Goal: Task Accomplishment & Management: Complete application form

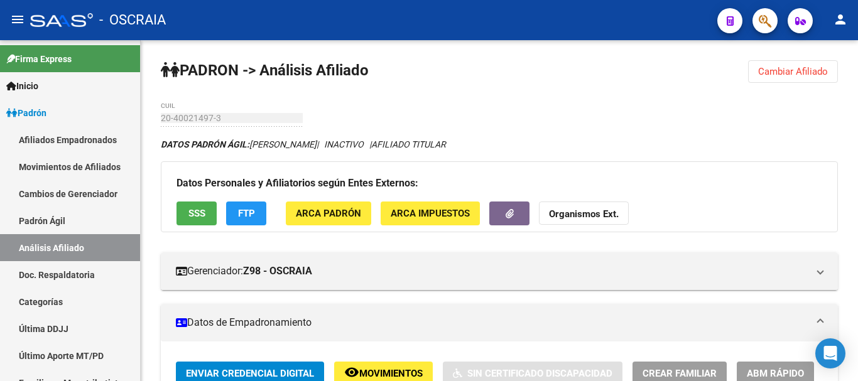
scroll to position [726, 0]
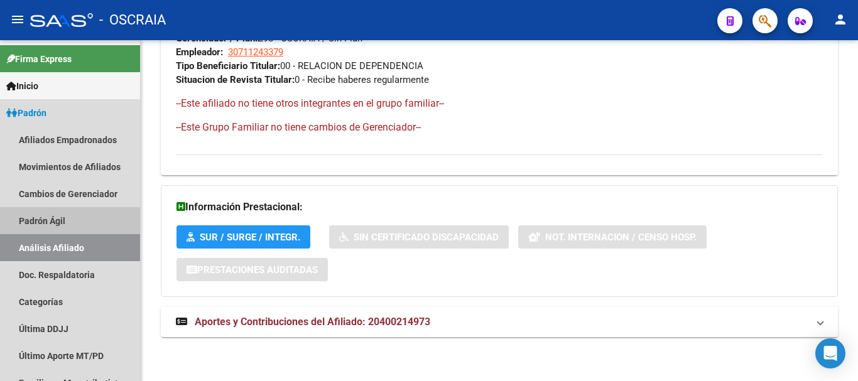
click at [45, 222] on link "Padrón Ágil" at bounding box center [70, 220] width 140 height 27
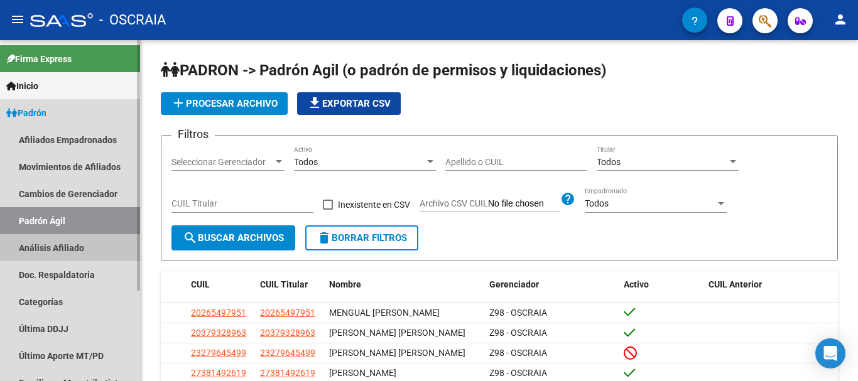
click at [46, 248] on link "Análisis Afiliado" at bounding box center [70, 247] width 140 height 27
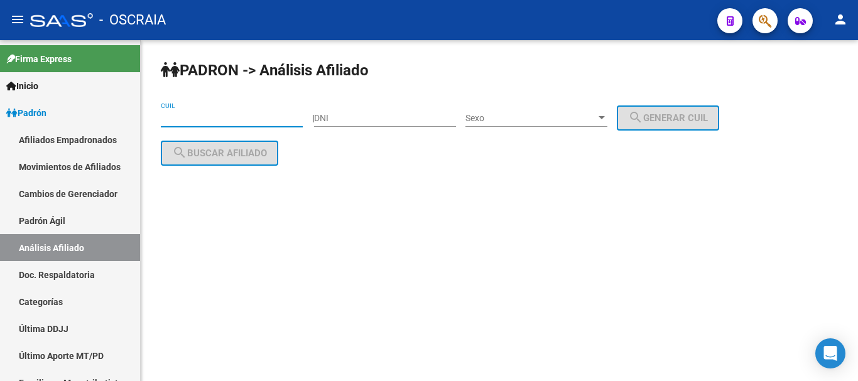
click at [251, 120] on input "CUIL" at bounding box center [232, 118] width 142 height 11
paste input "27-40639340-8"
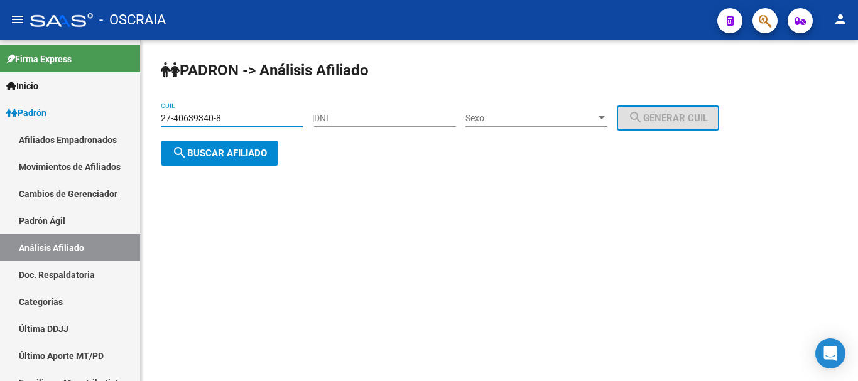
type input "27-40639340-8"
click at [263, 146] on button "search Buscar afiliado" at bounding box center [219, 153] width 117 height 25
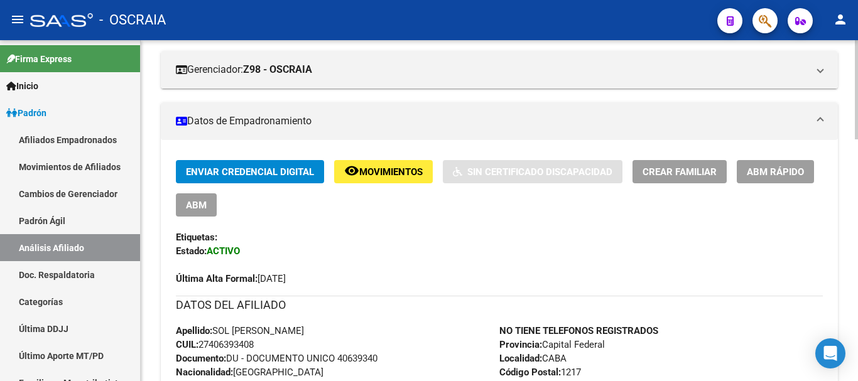
scroll to position [251, 0]
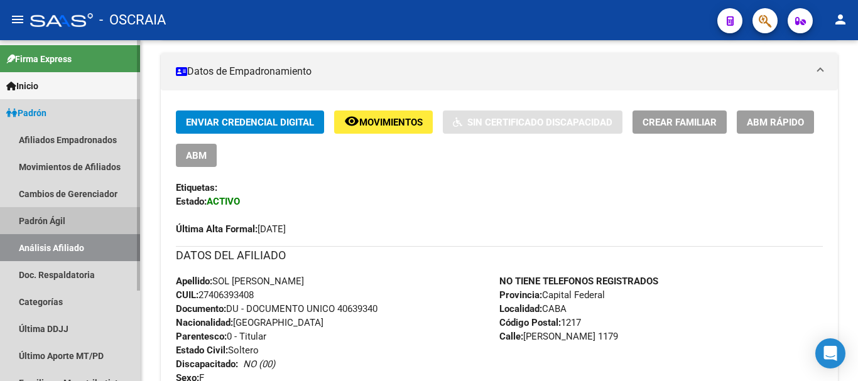
click at [77, 215] on link "Padrón Ágil" at bounding box center [70, 220] width 140 height 27
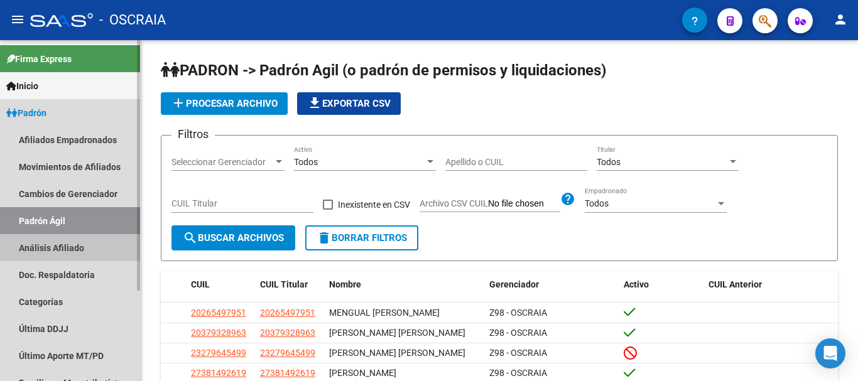
click at [74, 247] on link "Análisis Afiliado" at bounding box center [70, 247] width 140 height 27
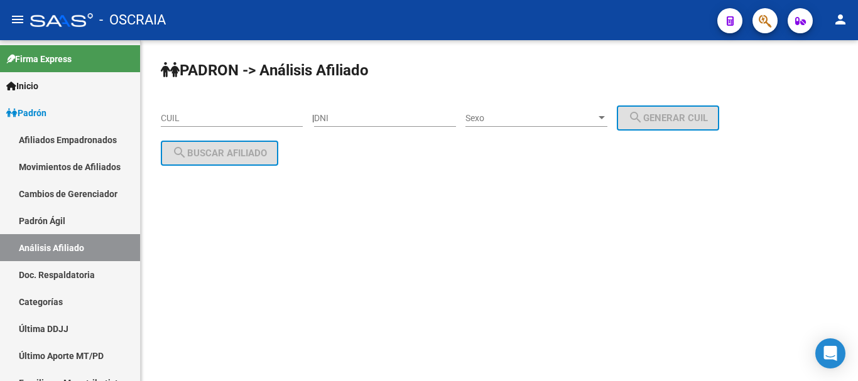
click at [244, 121] on input "CUIL" at bounding box center [232, 118] width 142 height 11
paste input "20-20880324-8"
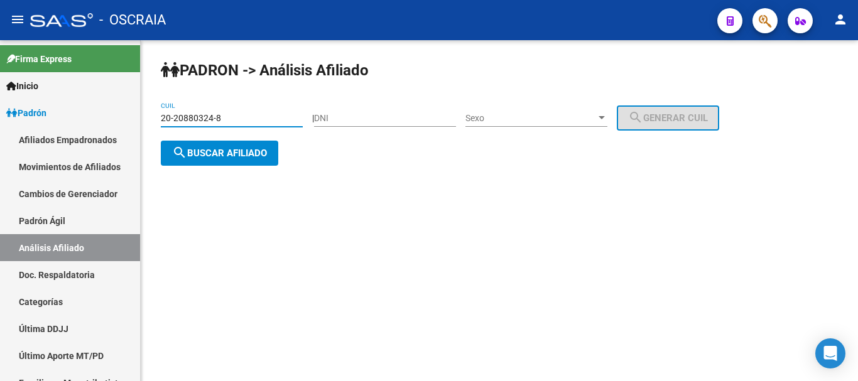
type input "20-20880324-8"
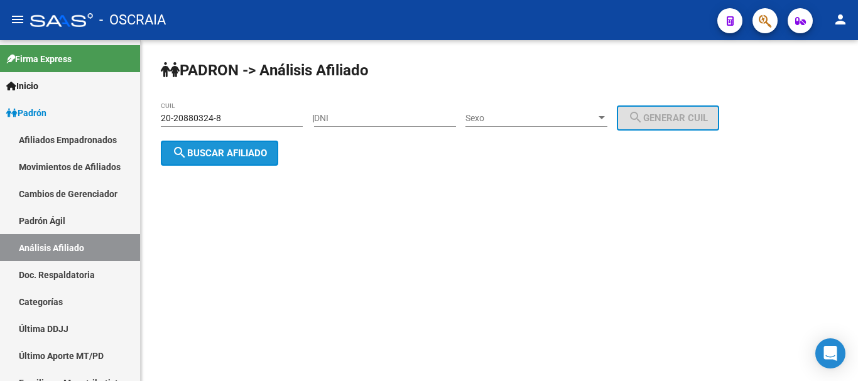
click at [246, 145] on button "search Buscar afiliado" at bounding box center [219, 153] width 117 height 25
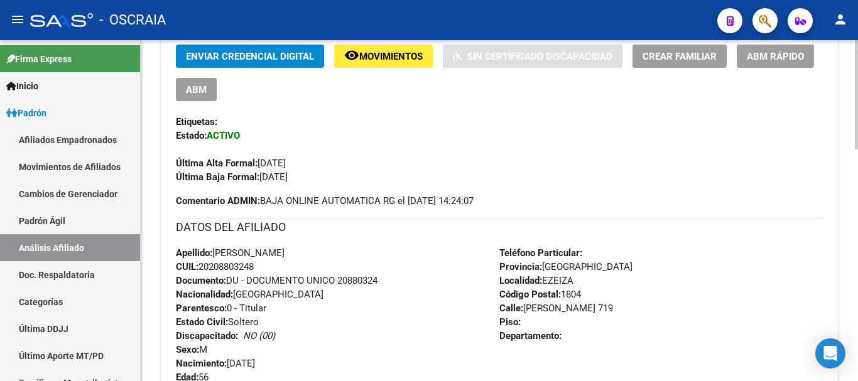
scroll to position [377, 0]
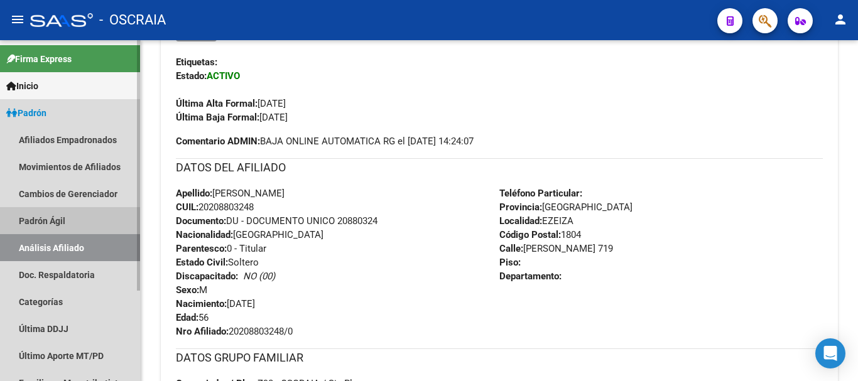
click at [58, 212] on link "Padrón Ágil" at bounding box center [70, 220] width 140 height 27
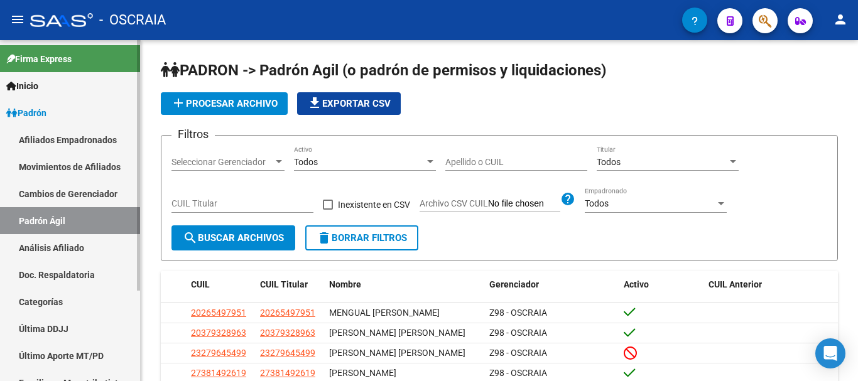
click at [59, 247] on link "Análisis Afiliado" at bounding box center [70, 247] width 140 height 27
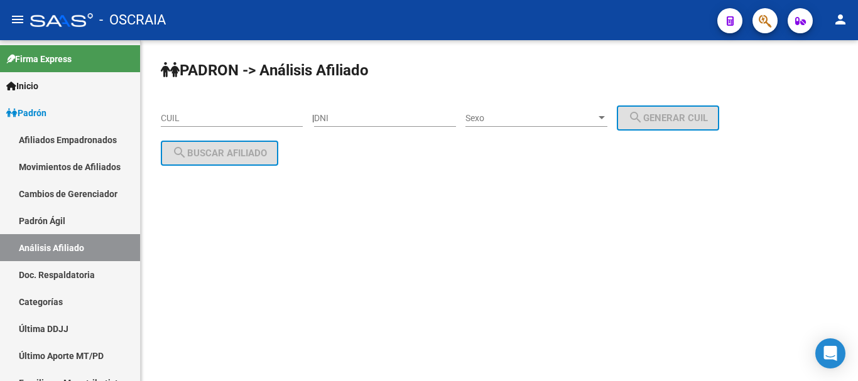
click at [251, 118] on input "CUIL" at bounding box center [232, 118] width 142 height 11
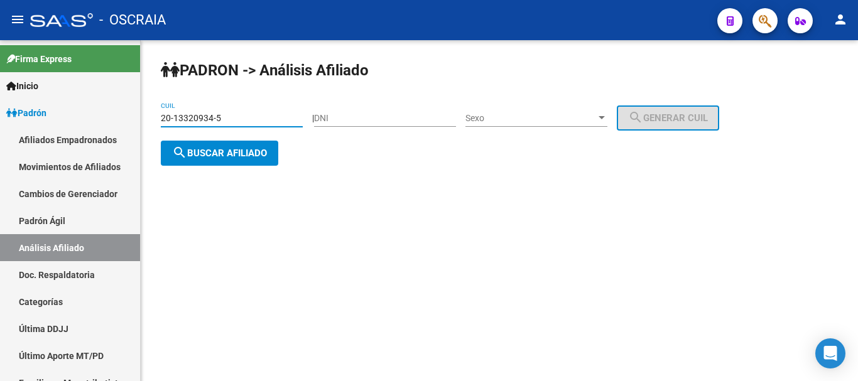
type input "20-13320934-5"
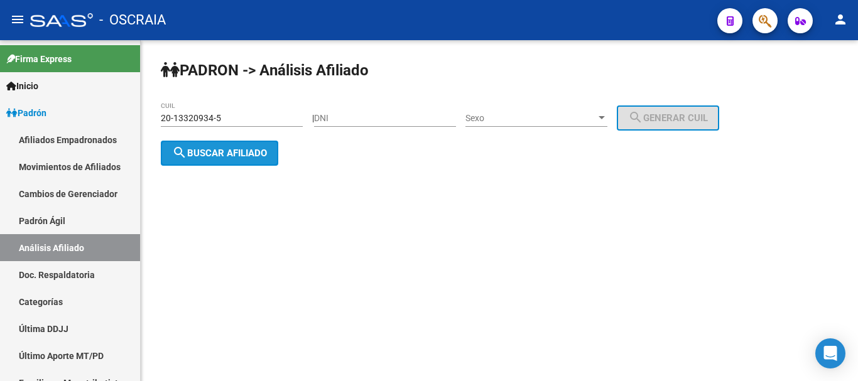
click at [253, 156] on span "search Buscar afiliado" at bounding box center [219, 153] width 95 height 11
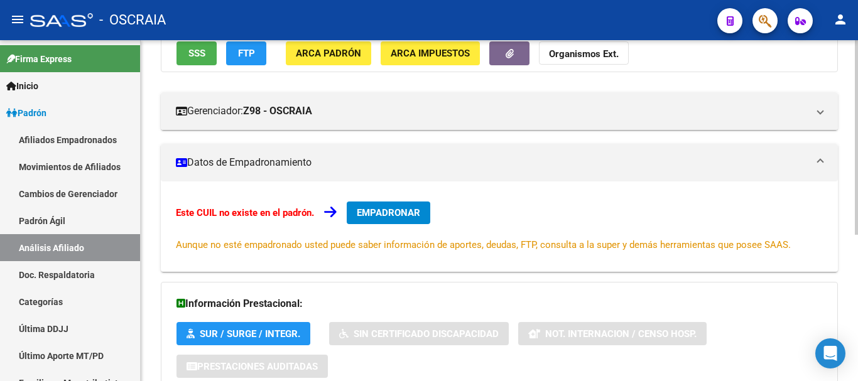
scroll to position [251, 0]
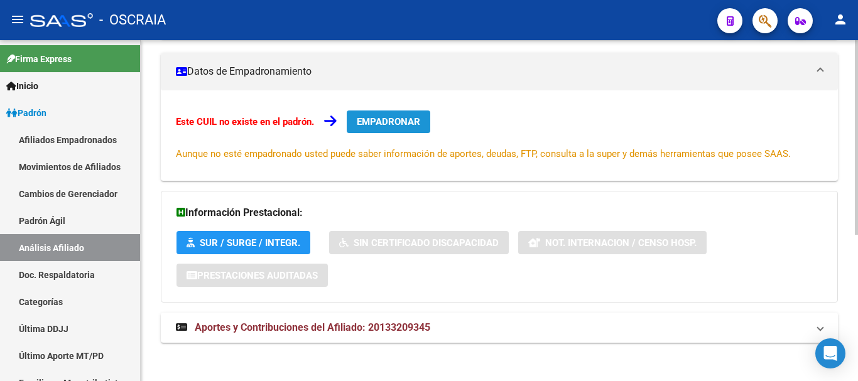
click at [391, 116] on span "EMPADRONAR" at bounding box center [388, 121] width 63 height 11
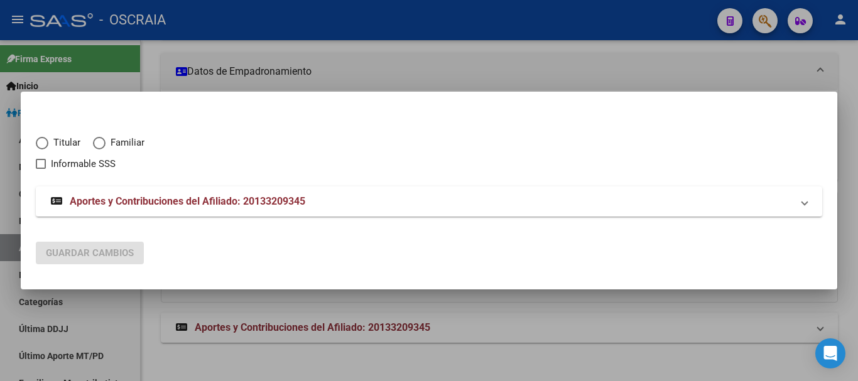
click at [42, 144] on span "Elija una opción" at bounding box center [42, 143] width 13 height 13
click at [42, 144] on input "Titular" at bounding box center [42, 143] width 13 height 13
radio input "true"
checkbox input "true"
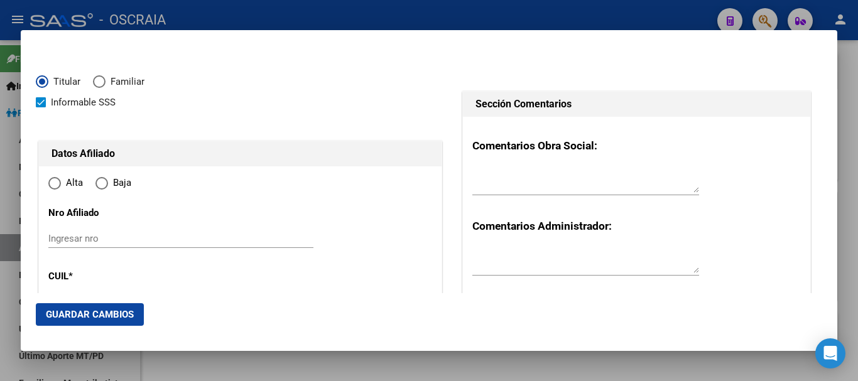
type input "20-13320934-5"
radio input "true"
type input "13320934"
type input "SIMI"
type input "[PERSON_NAME]"
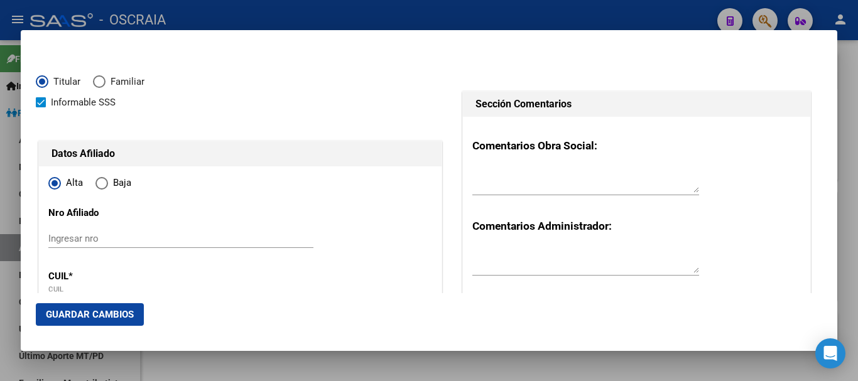
type input "[DATE]"
type input "TANDIL"
type input "7000"
type input "PASTEUR"
type input "920"
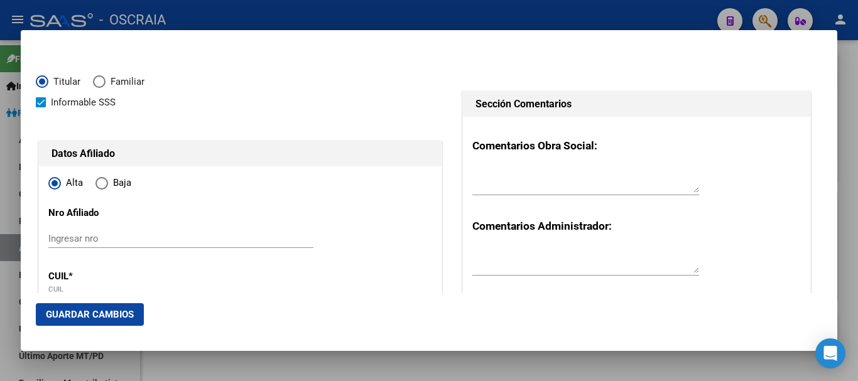
type input "TANDIL"
click at [786, 356] on div at bounding box center [429, 190] width 858 height 381
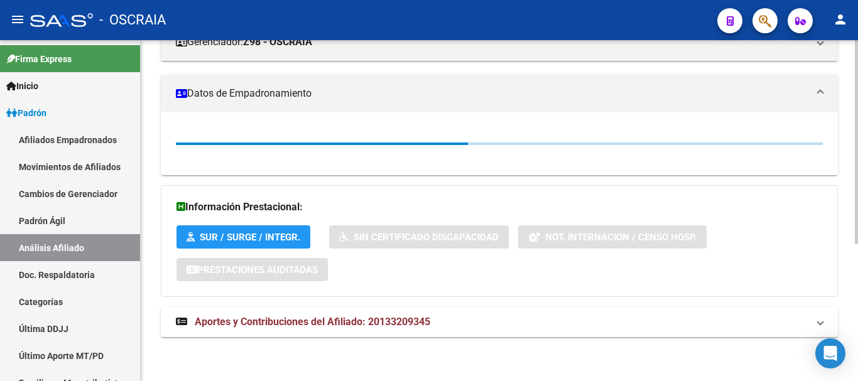
click at [763, 366] on div "[PERSON_NAME] -> Análisis Afiliado Cambiar Afiliado 20-13320934-5 CUIL DATOS [P…" at bounding box center [500, 96] width 718 height 571
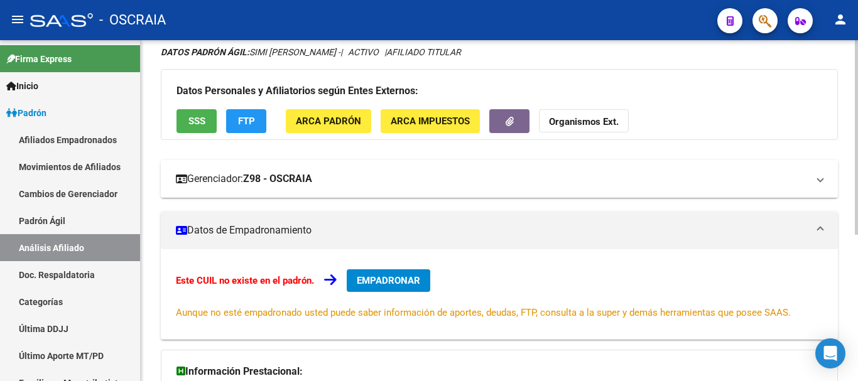
scroll to position [126, 0]
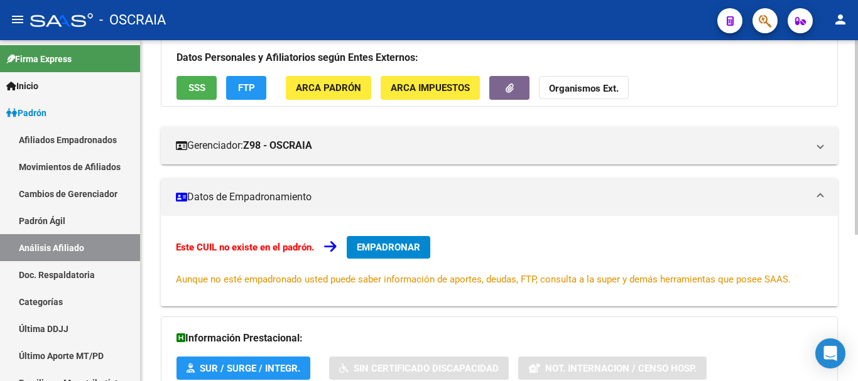
click at [260, 194] on mat-panel-title "Datos de Empadronamiento" at bounding box center [492, 197] width 632 height 14
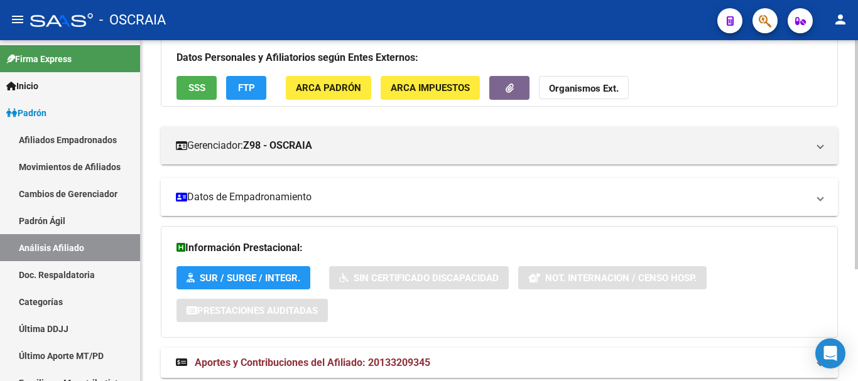
click at [260, 194] on mat-panel-title "Datos de Empadronamiento" at bounding box center [492, 197] width 632 height 14
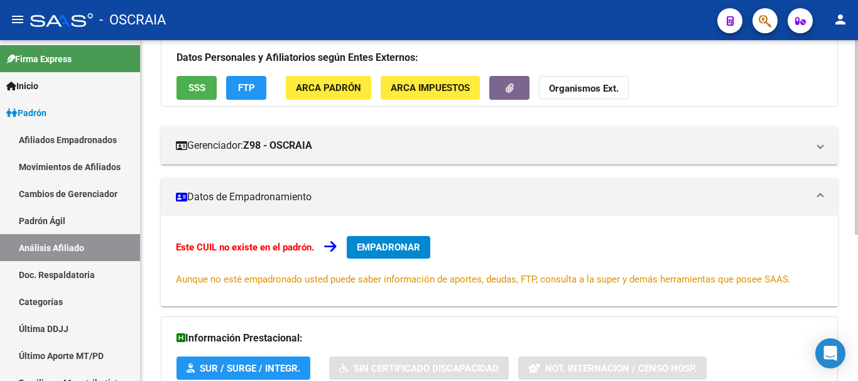
click at [260, 195] on mat-panel-title "Datos de Empadronamiento" at bounding box center [492, 197] width 632 height 14
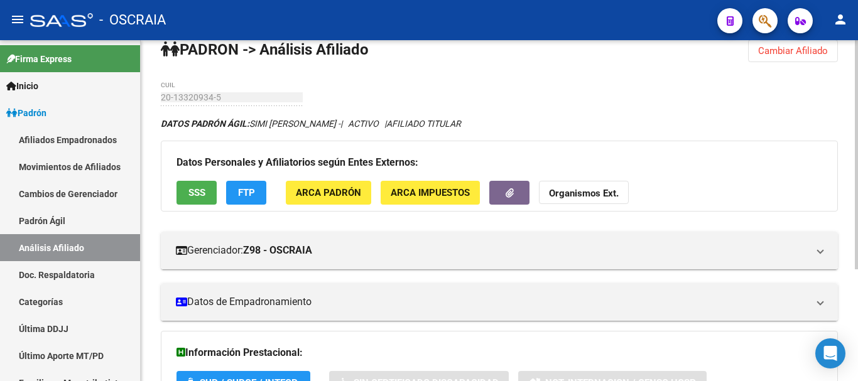
scroll to position [0, 0]
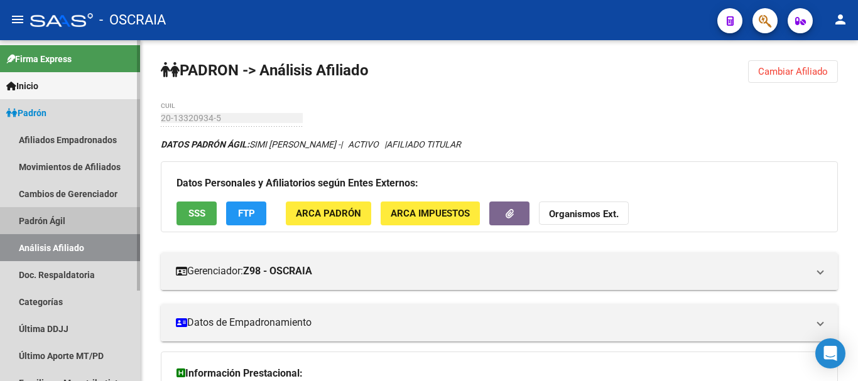
click at [42, 222] on link "Padrón Ágil" at bounding box center [70, 220] width 140 height 27
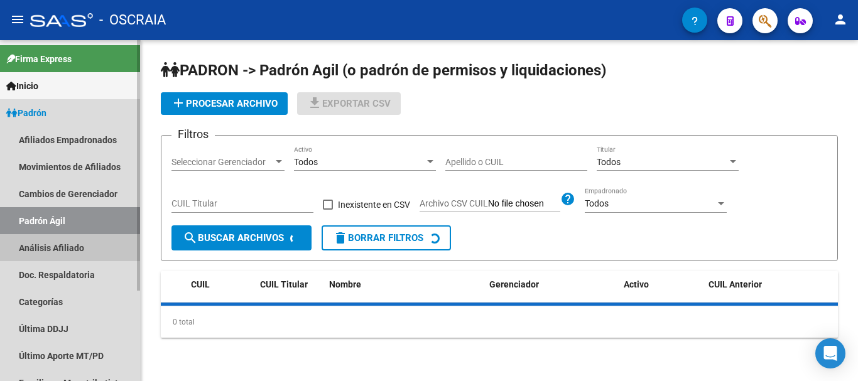
click at [42, 243] on link "Análisis Afiliado" at bounding box center [70, 247] width 140 height 27
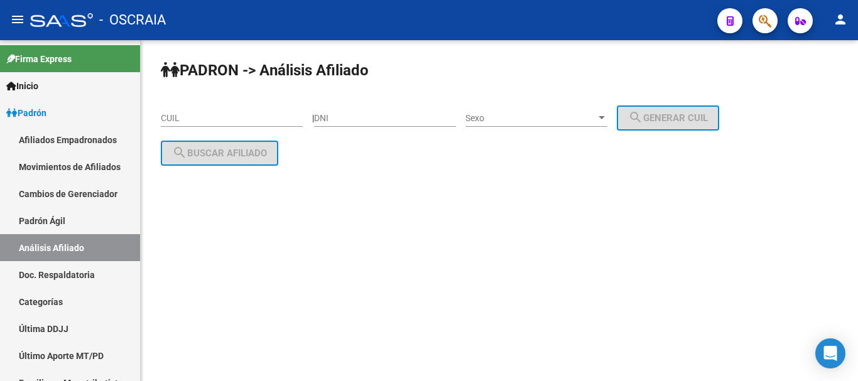
click at [398, 119] on input "DNI" at bounding box center [385, 118] width 142 height 11
type input "43325050"
click at [516, 114] on span "Sexo" at bounding box center [531, 118] width 131 height 11
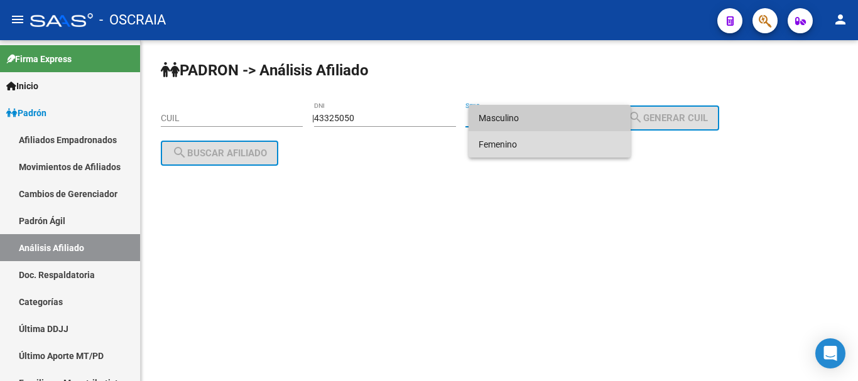
click at [515, 147] on span "Femenino" at bounding box center [550, 144] width 142 height 26
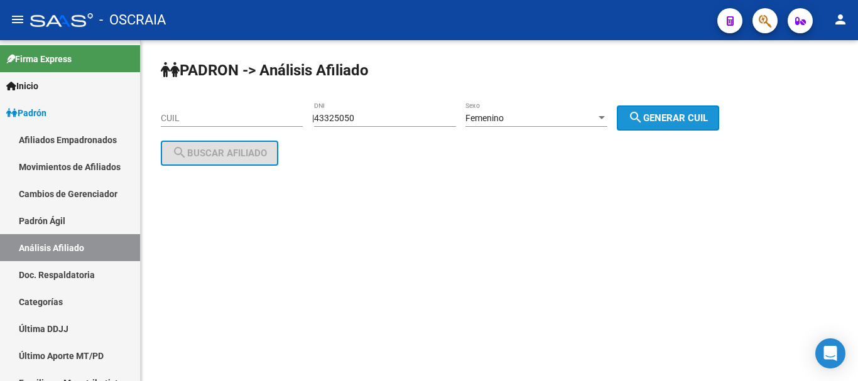
click at [703, 116] on span "search Generar CUIL" at bounding box center [668, 117] width 80 height 11
type input "27-43325050-3"
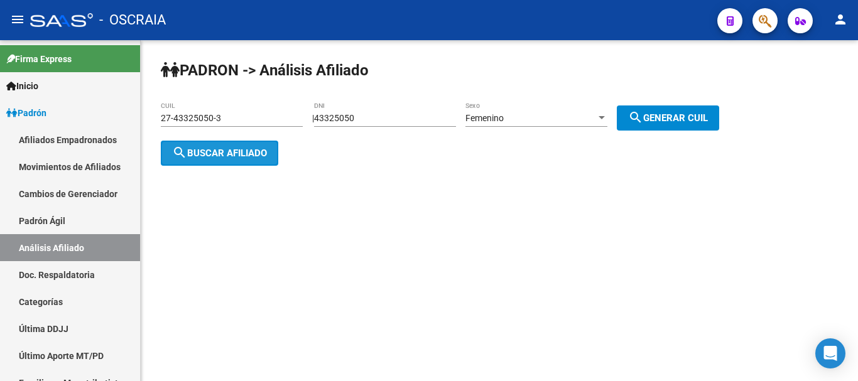
click at [235, 145] on button "search Buscar afiliado" at bounding box center [219, 153] width 117 height 25
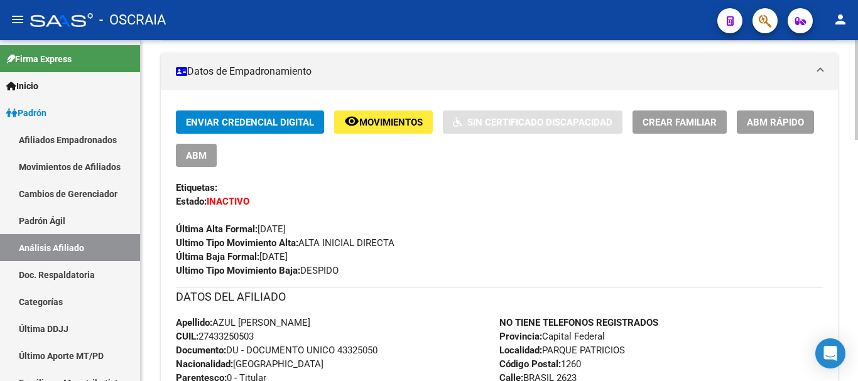
scroll to position [261, 0]
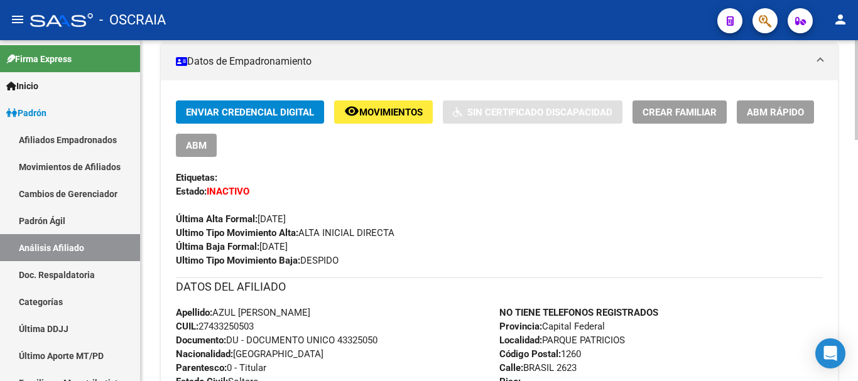
click at [435, 218] on div "Última Alta Formal: [DATE]" at bounding box center [499, 213] width 647 height 28
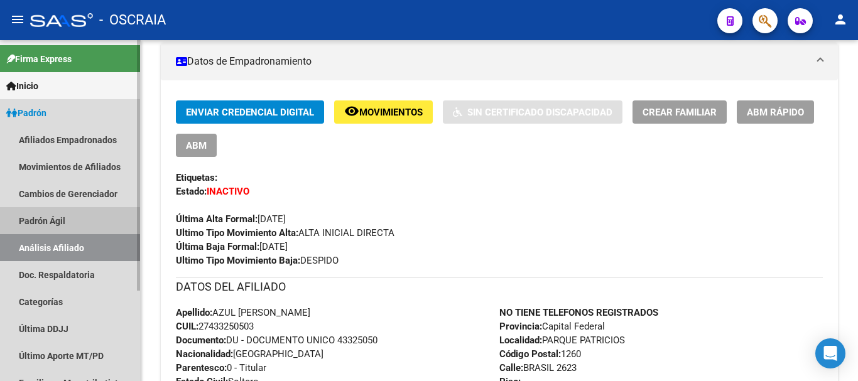
click at [39, 219] on link "Padrón Ágil" at bounding box center [70, 220] width 140 height 27
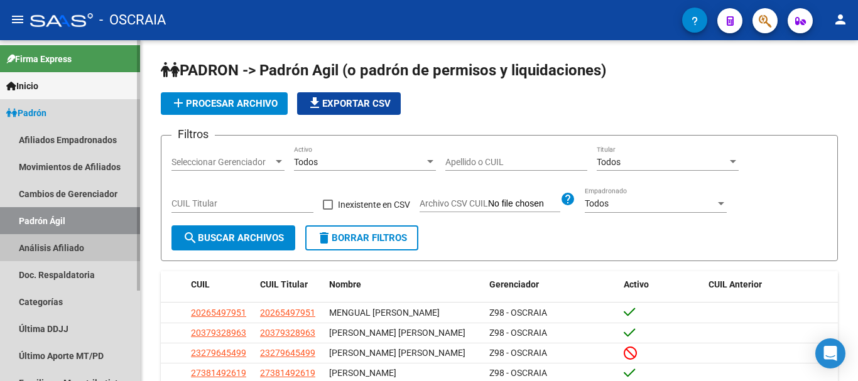
click at [40, 248] on link "Análisis Afiliado" at bounding box center [70, 247] width 140 height 27
